Goal: Complete application form

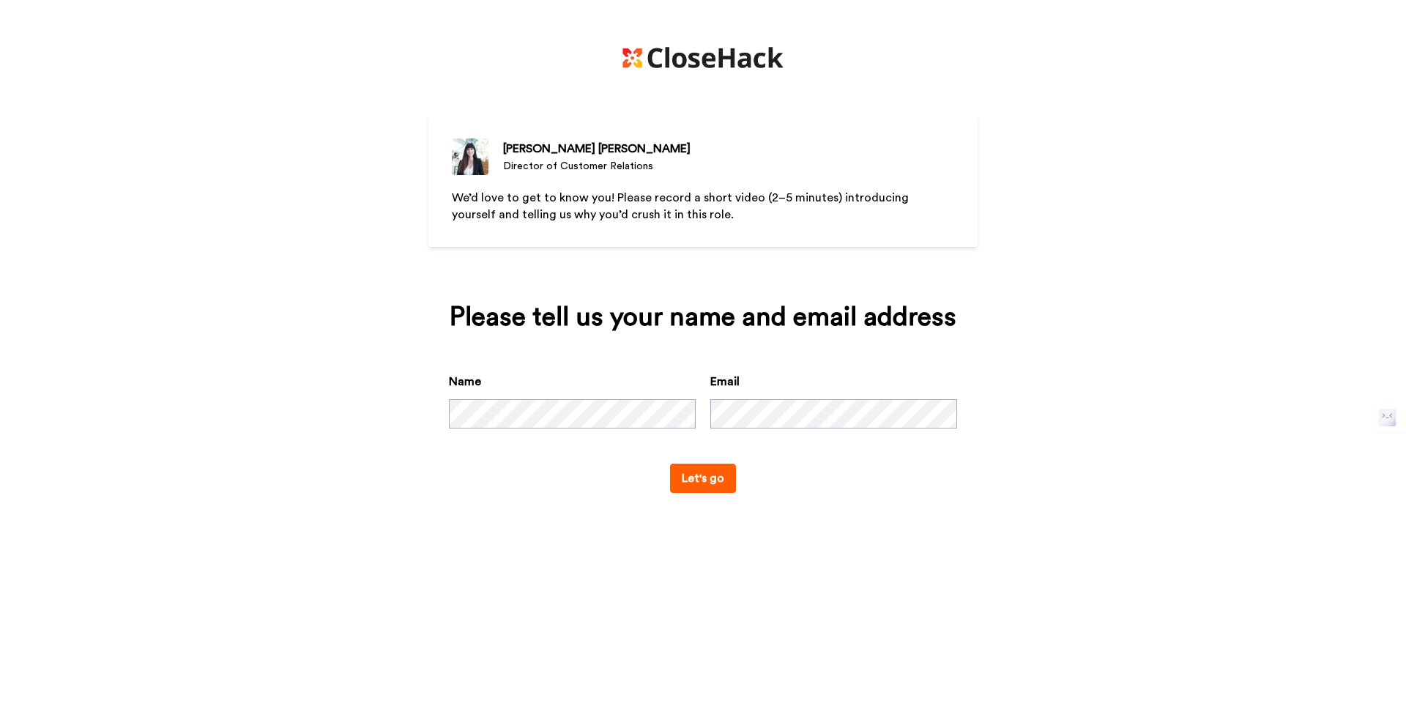
click at [702, 493] on button "Let's go" at bounding box center [703, 478] width 66 height 29
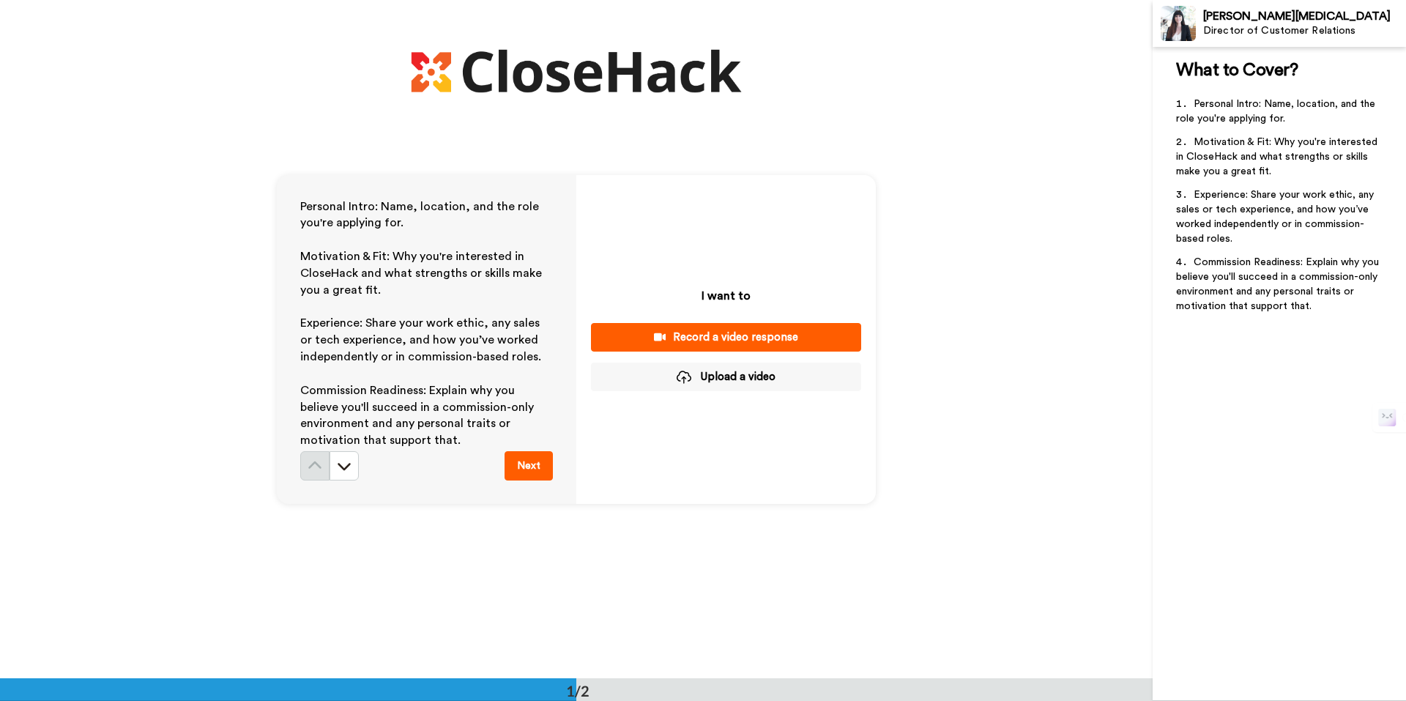
click at [715, 330] on div "Record a video response" at bounding box center [726, 337] width 247 height 15
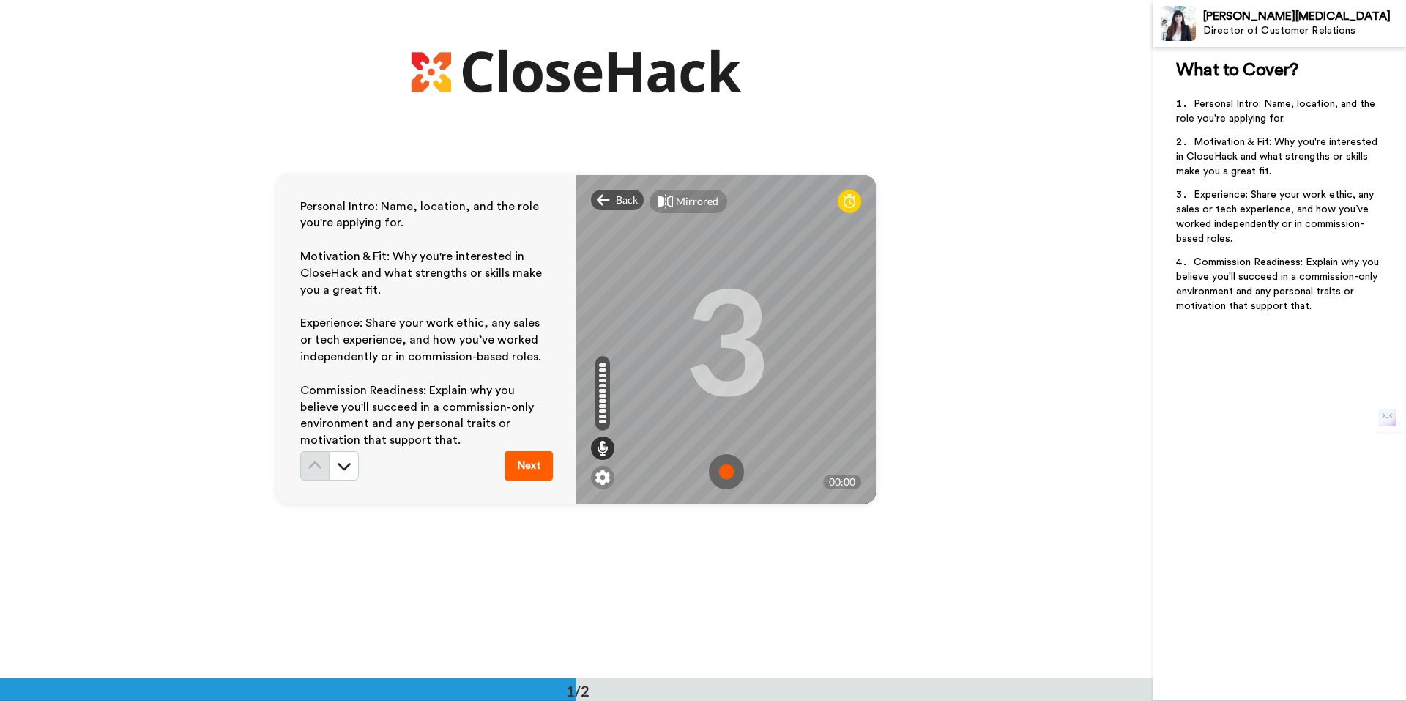
click at [728, 481] on img at bounding box center [726, 471] width 35 height 35
click at [723, 465] on img at bounding box center [726, 471] width 35 height 35
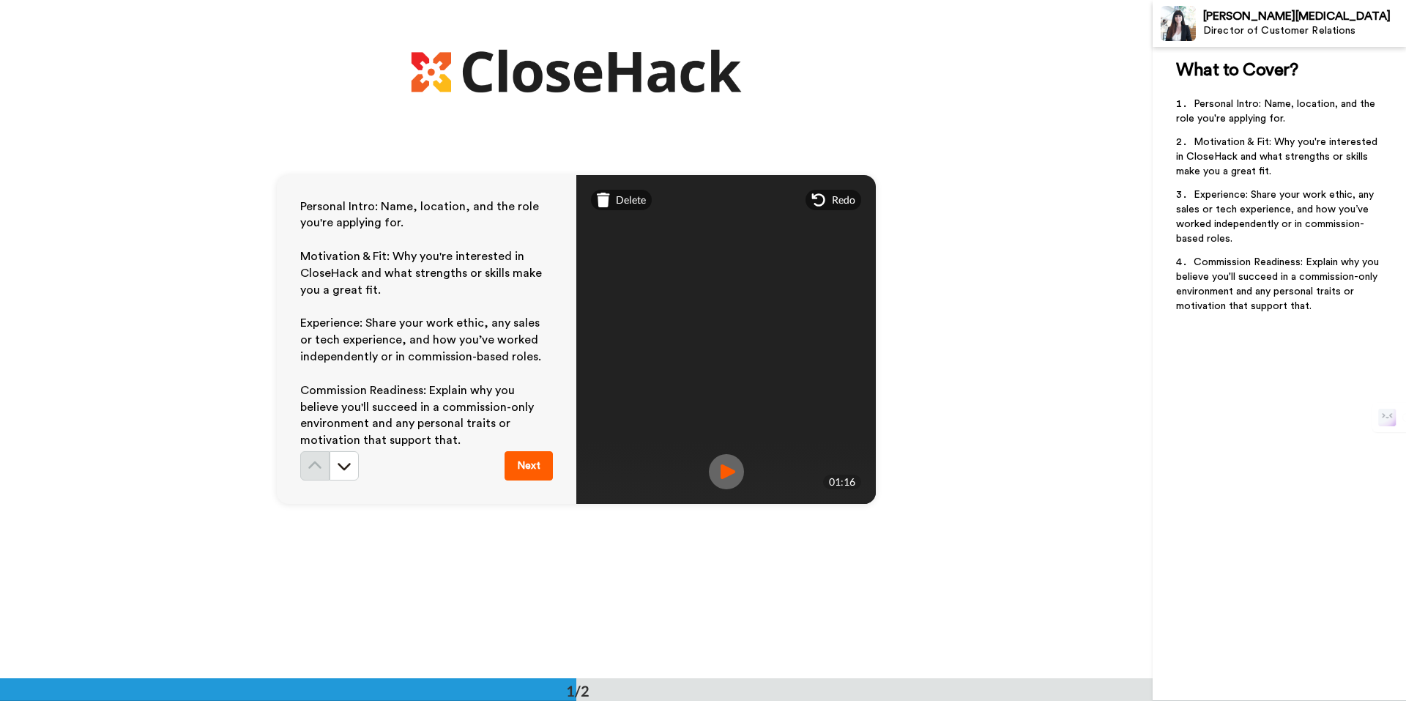
click at [729, 472] on img at bounding box center [726, 471] width 35 height 35
click at [520, 460] on button "Next" at bounding box center [529, 465] width 48 height 29
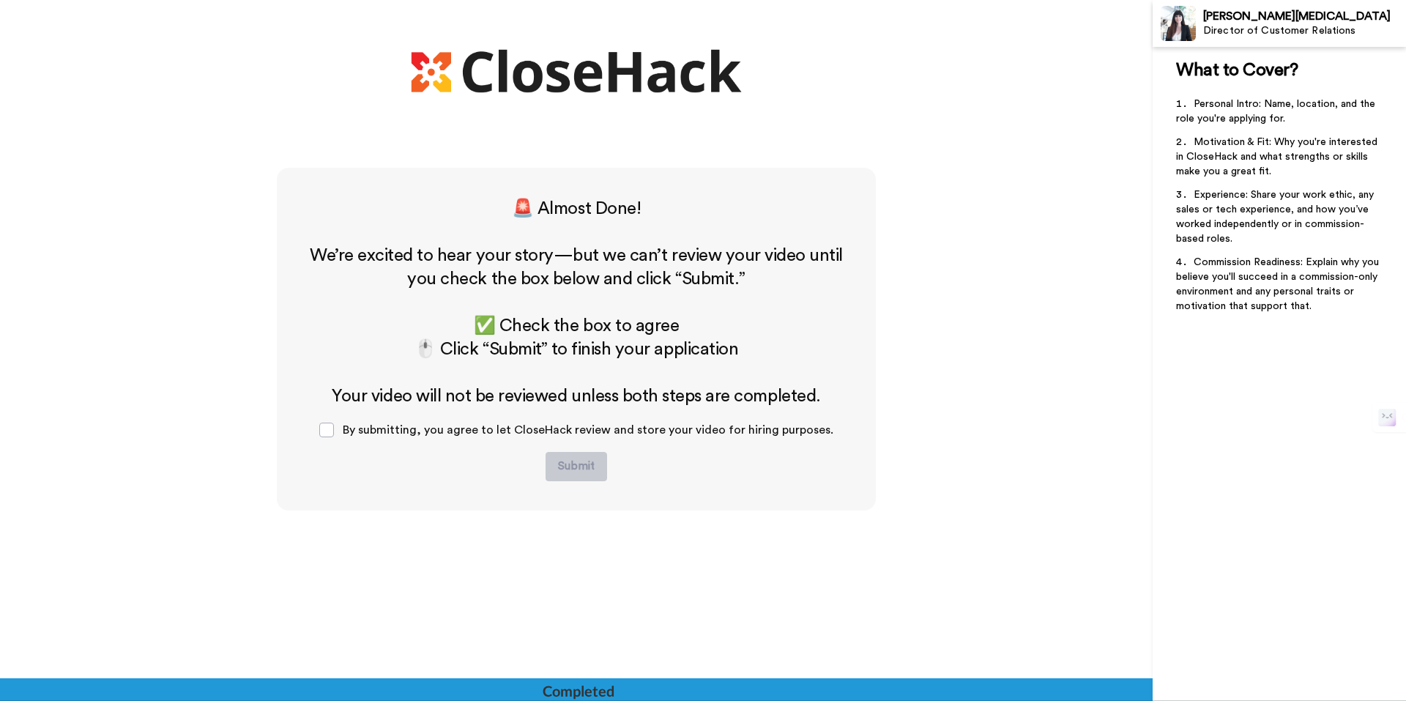
scroll to position [511, 0]
click at [334, 425] on span at bounding box center [326, 429] width 15 height 15
click at [568, 463] on button "Submit" at bounding box center [577, 465] width 62 height 29
